Goal: Find specific page/section: Find specific page/section

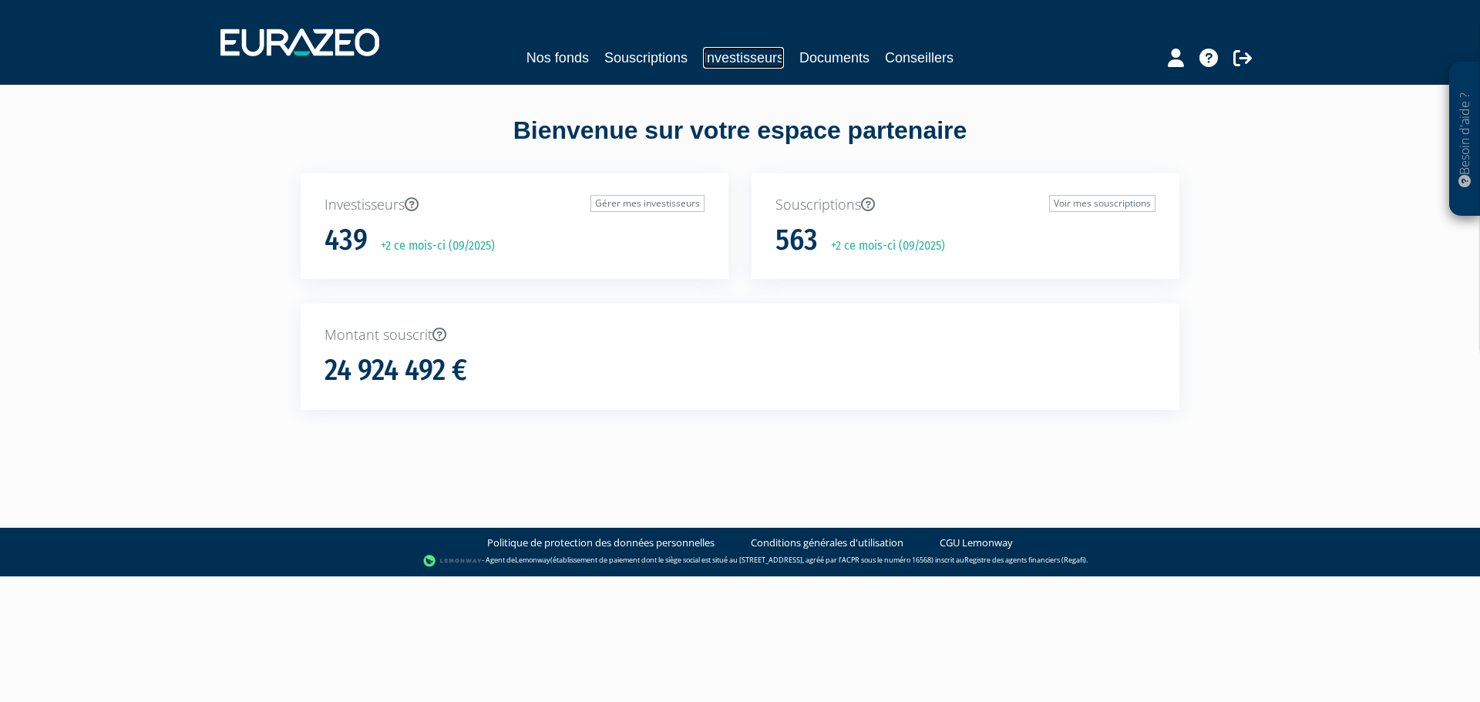
click at [755, 54] on link "Investisseurs" at bounding box center [743, 58] width 81 height 22
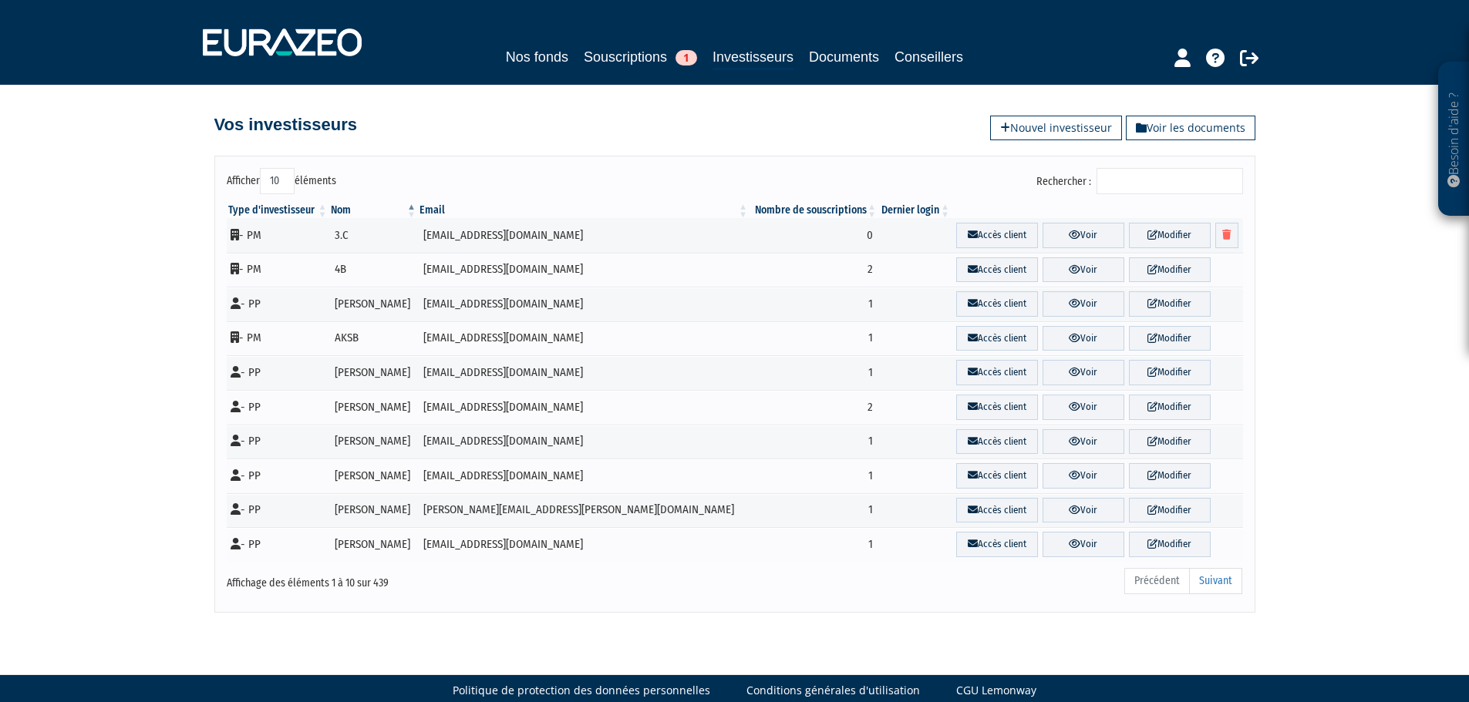
click at [1129, 176] on input "Rechercher :" at bounding box center [1169, 181] width 146 height 26
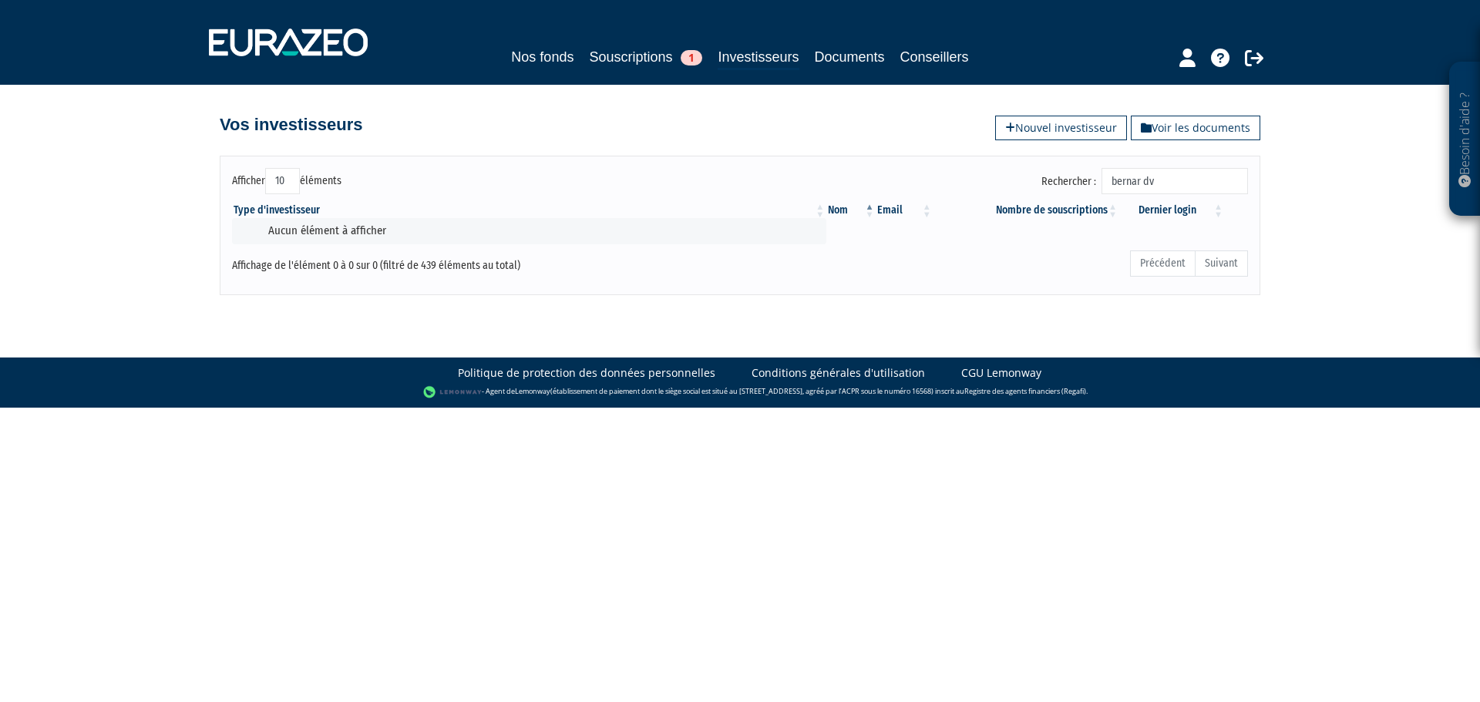
click at [1214, 183] on input "bernar dv" at bounding box center [1175, 181] width 146 height 26
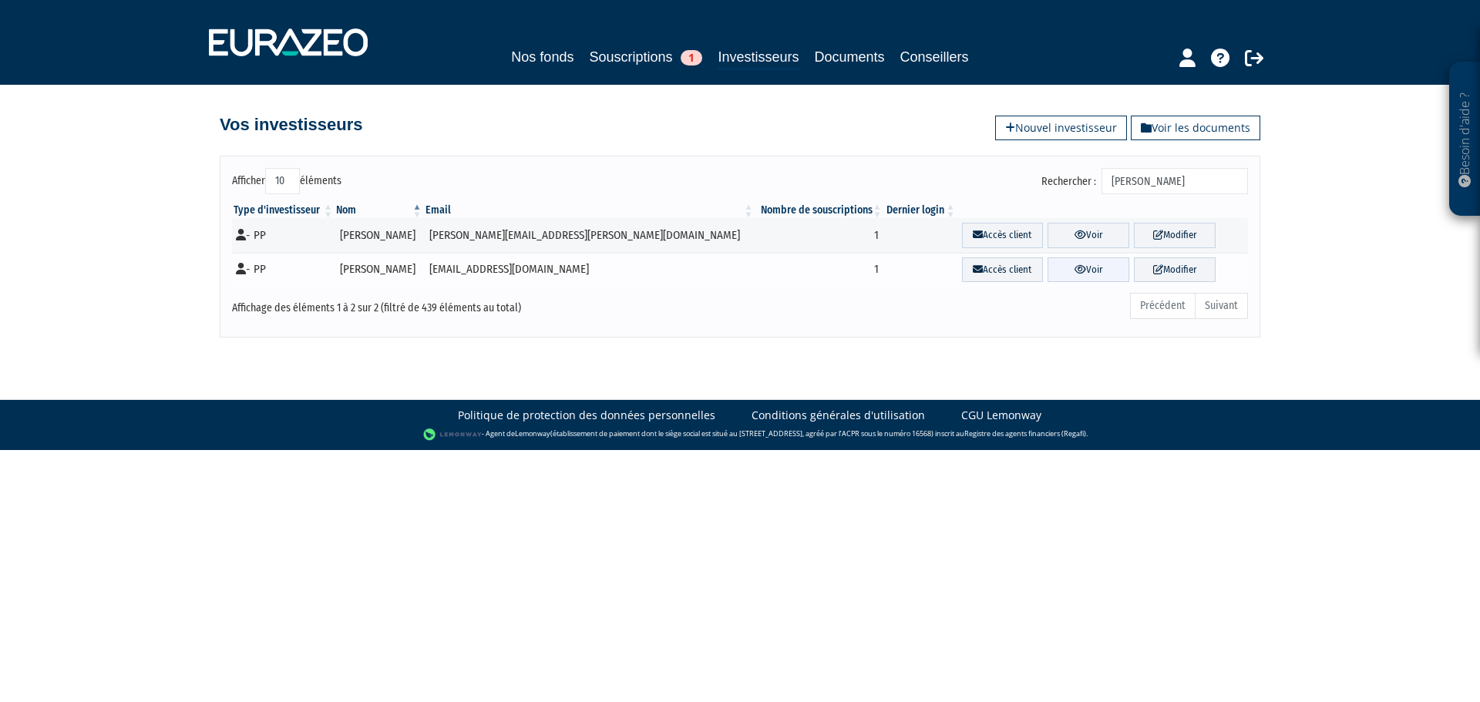
type input "[PERSON_NAME]"
click at [1062, 271] on link "Voir" at bounding box center [1089, 270] width 82 height 25
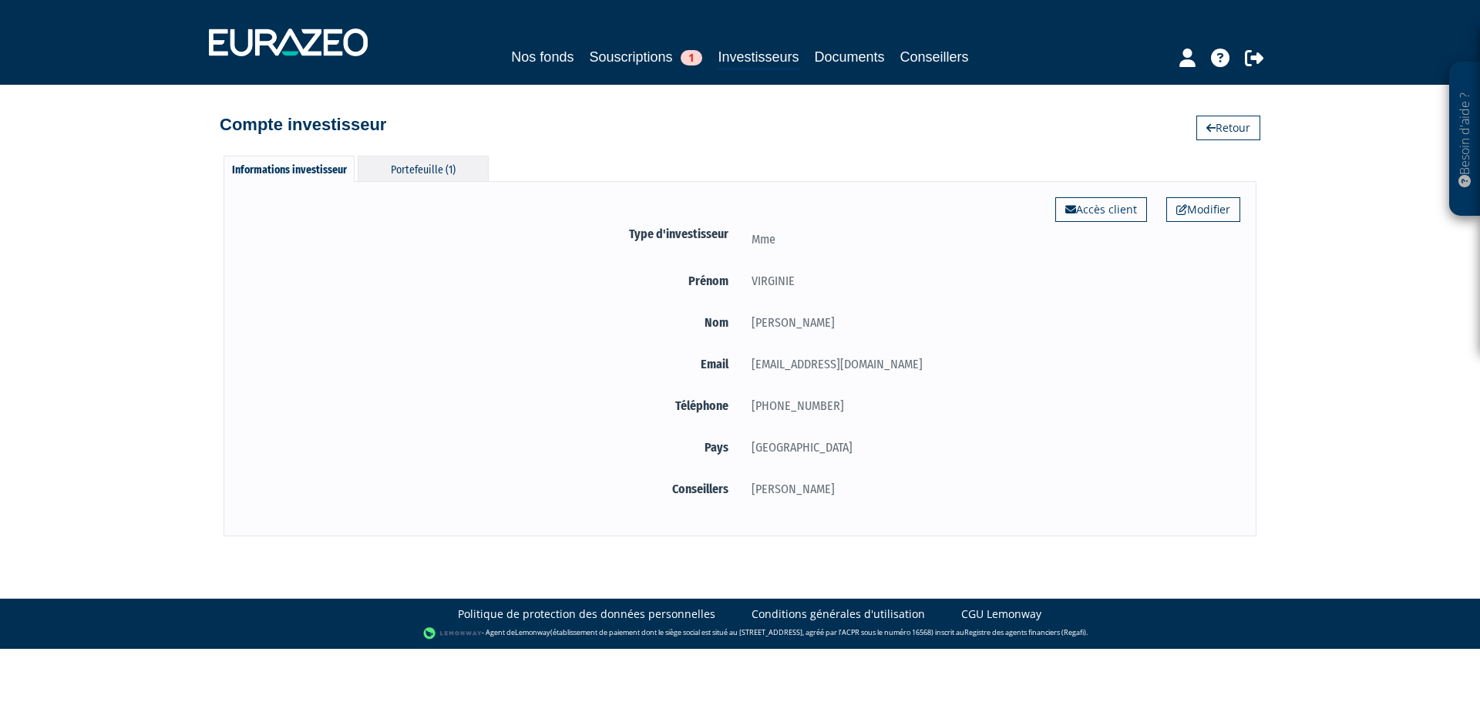
click at [438, 176] on div "Portefeuille (1)" at bounding box center [423, 168] width 131 height 25
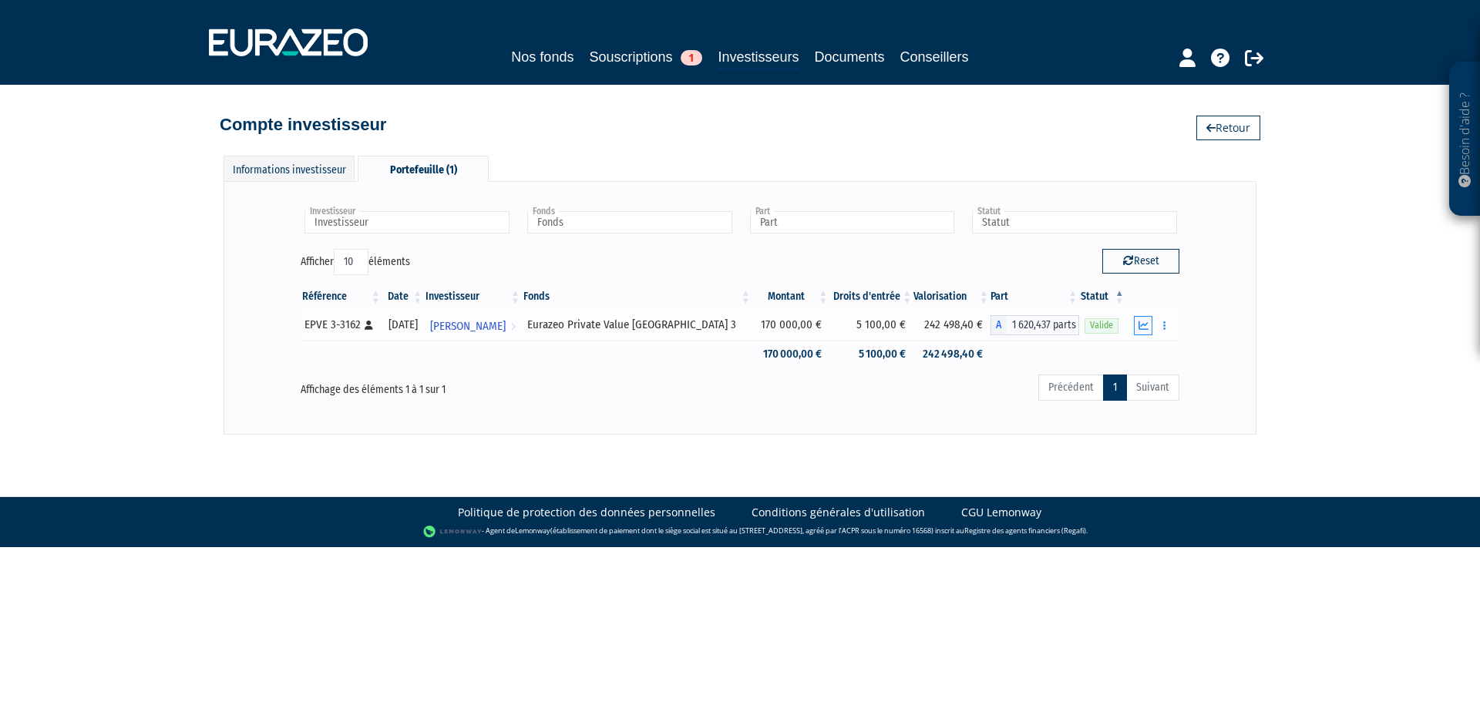
click at [1146, 323] on icon "button" at bounding box center [1144, 326] width 10 height 10
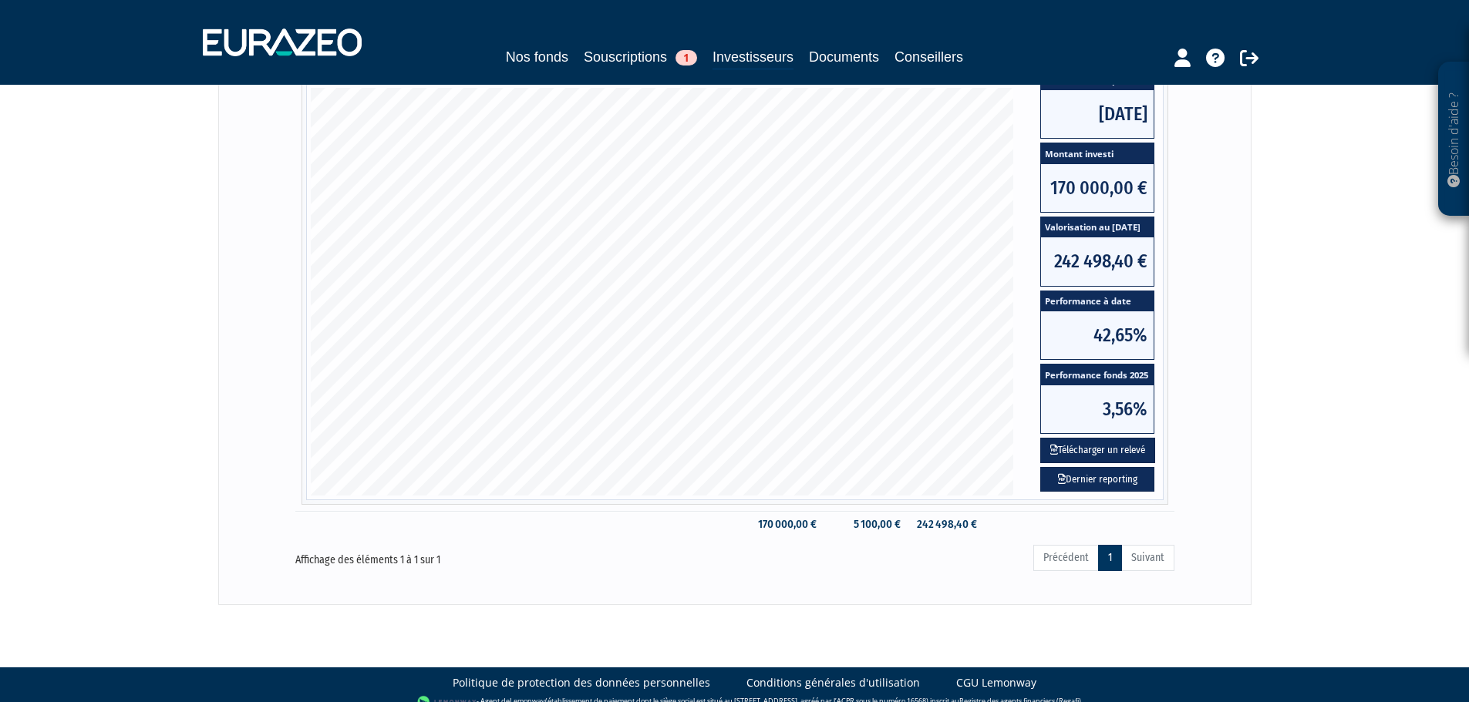
scroll to position [231, 0]
